Goal: Task Accomplishment & Management: Manage account settings

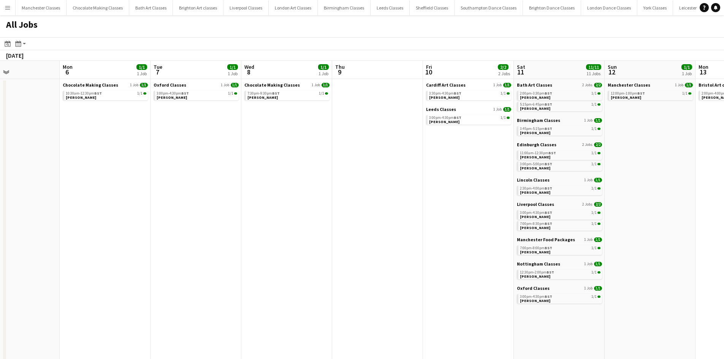
scroll to position [0, 245]
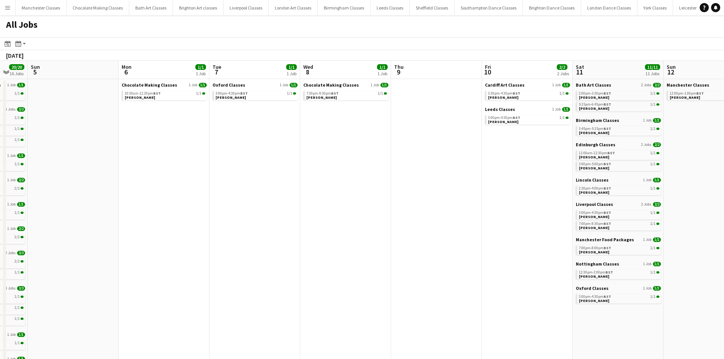
click at [102, 233] on app-all-jobs "All Jobs Date picker [DATE] [DATE] [DATE] M [DATE] T [DATE] W [DATE] T [DATE] F…" at bounding box center [362, 309] width 724 height 588
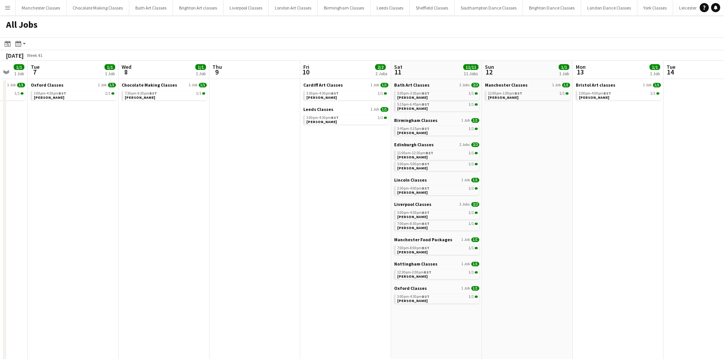
click at [421, 294] on app-calendar-brief-board "Oxford Classes 1 Job [DATE] 3:00pm-4:30pm BST 1/1 Jema Pile" at bounding box center [436, 295] width 85 height 18
click at [422, 302] on link "3:00pm-4:30pm BST 1/1 Jema Pile" at bounding box center [437, 298] width 81 height 9
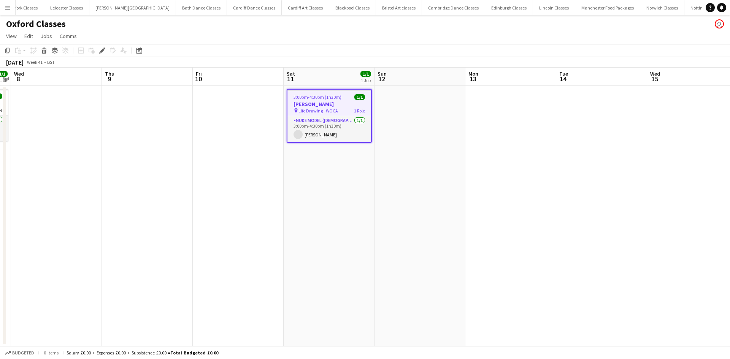
scroll to position [0, 634]
click at [308, 134] on app-card-role "Nude Model (Male) 1/1 3:00pm-4:30pm (1h30m) Boyan Zhang" at bounding box center [329, 129] width 84 height 26
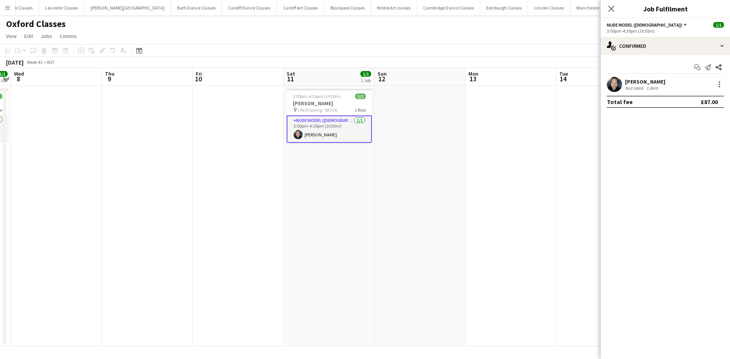
click at [367, 172] on app-date-cell "3:00pm-4:30pm (1h30m) 1/1 Jema Pile pin Life Drawing - WOCA 1 Role Nude Model (…" at bounding box center [329, 216] width 91 height 260
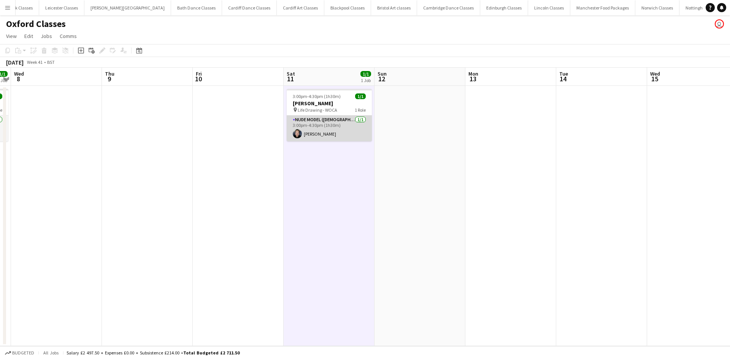
click at [348, 135] on app-card-role "Nude Model (Male) 1/1 3:00pm-4:30pm (1h30m) Boyan Zhang" at bounding box center [329, 129] width 85 height 26
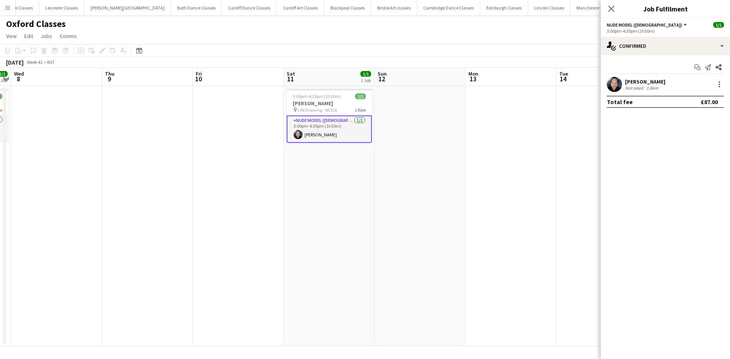
click at [346, 186] on app-date-cell "3:00pm-4:30pm (1h30m) 1/1 Jema Pile pin Life Drawing - WOCA 1 Role Nude Model (…" at bounding box center [329, 216] width 91 height 260
